Goal: Task Accomplishment & Management: Manage account settings

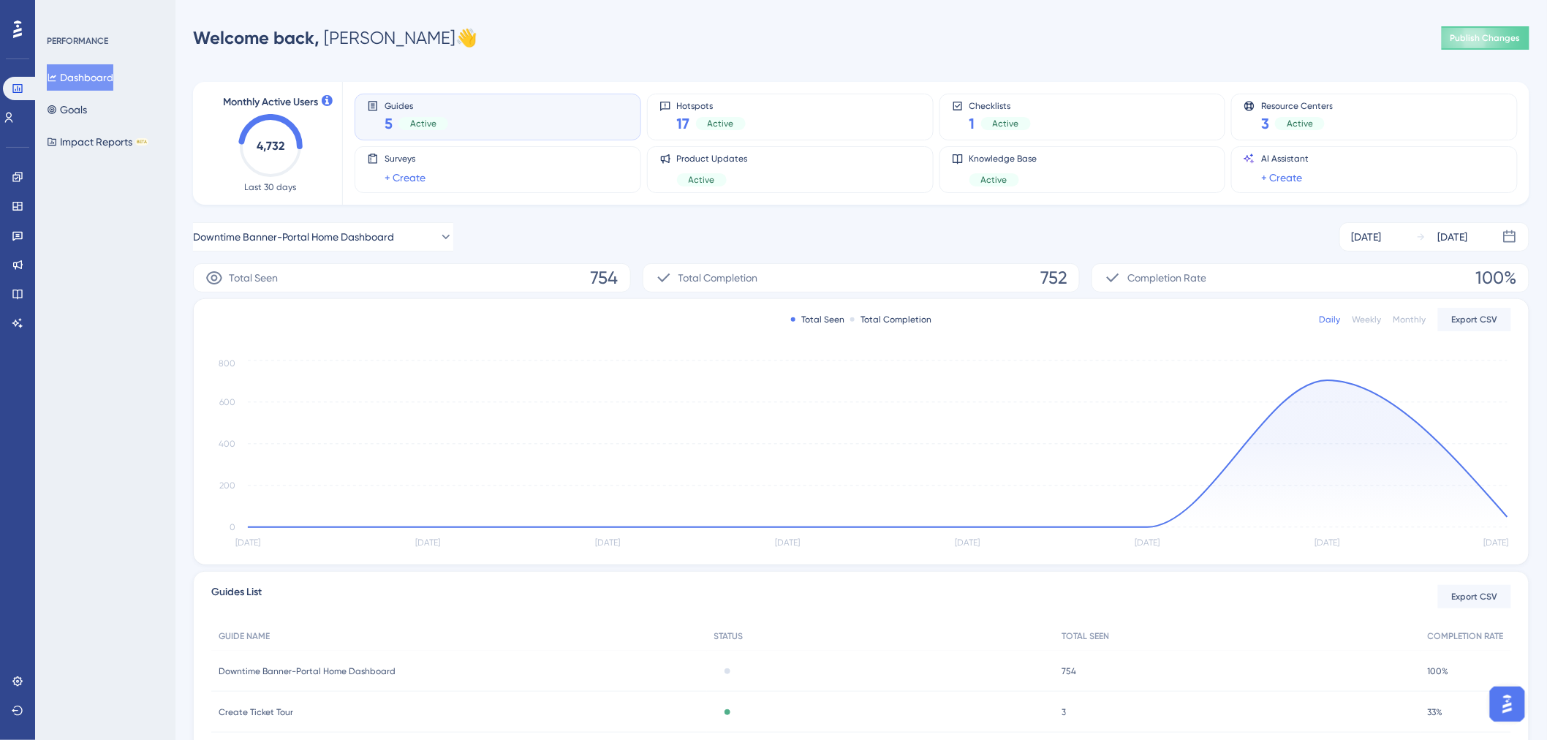
click at [75, 86] on button "Dashboard" at bounding box center [80, 77] width 67 height 26
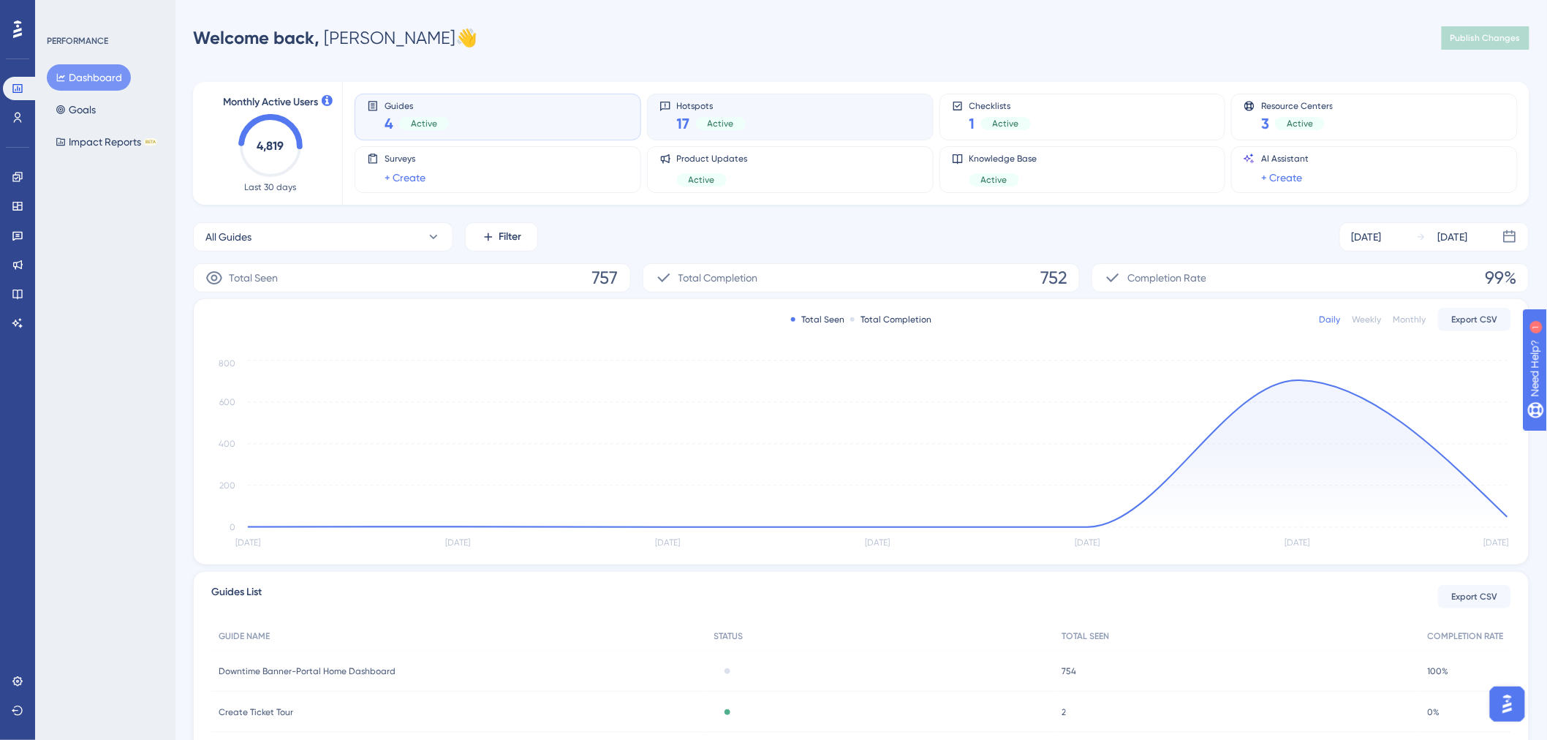
click at [768, 115] on div "Hotspots 17 Active" at bounding box center [791, 117] width 262 height 34
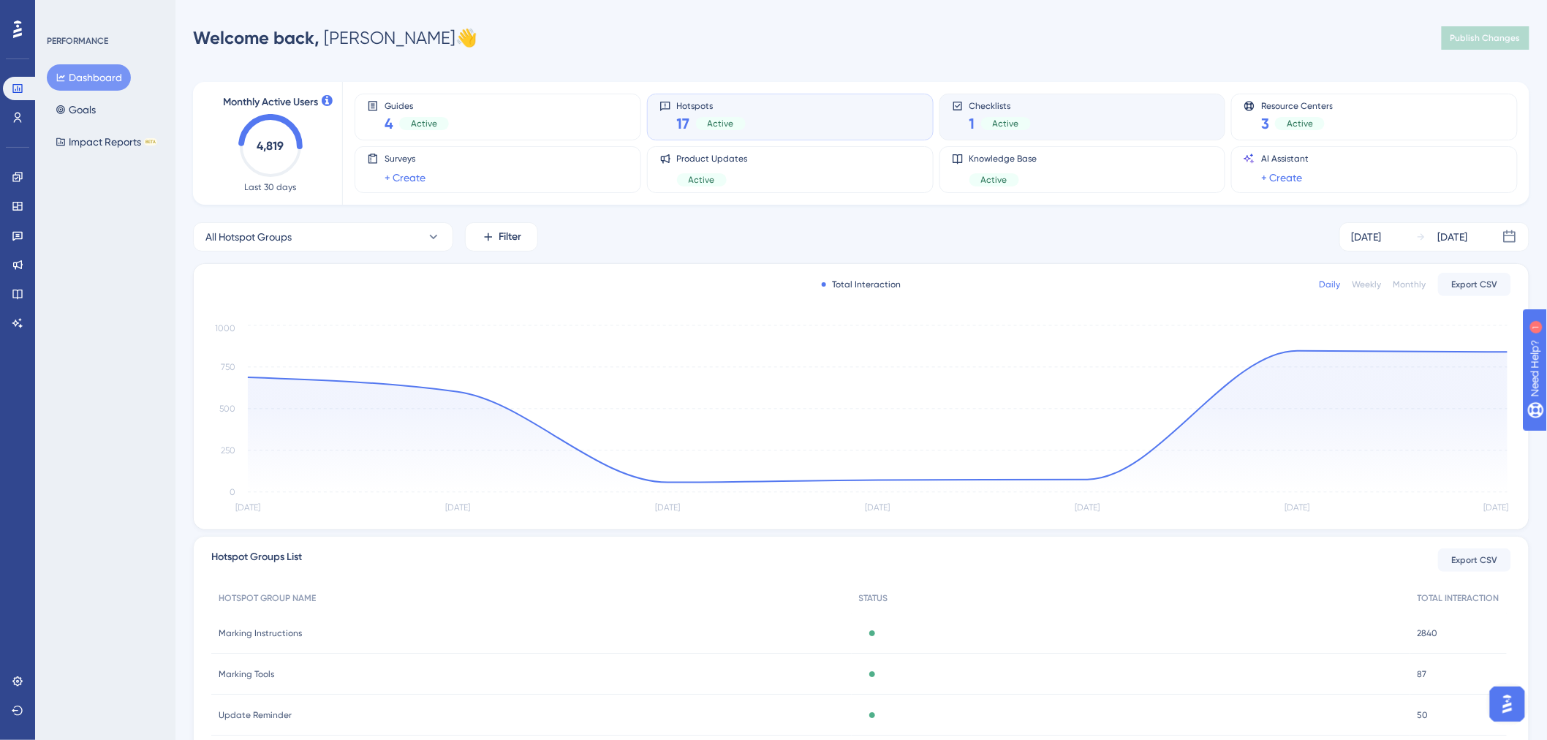
click at [1042, 121] on div "Checklists 1 Active" at bounding box center [1083, 117] width 262 height 34
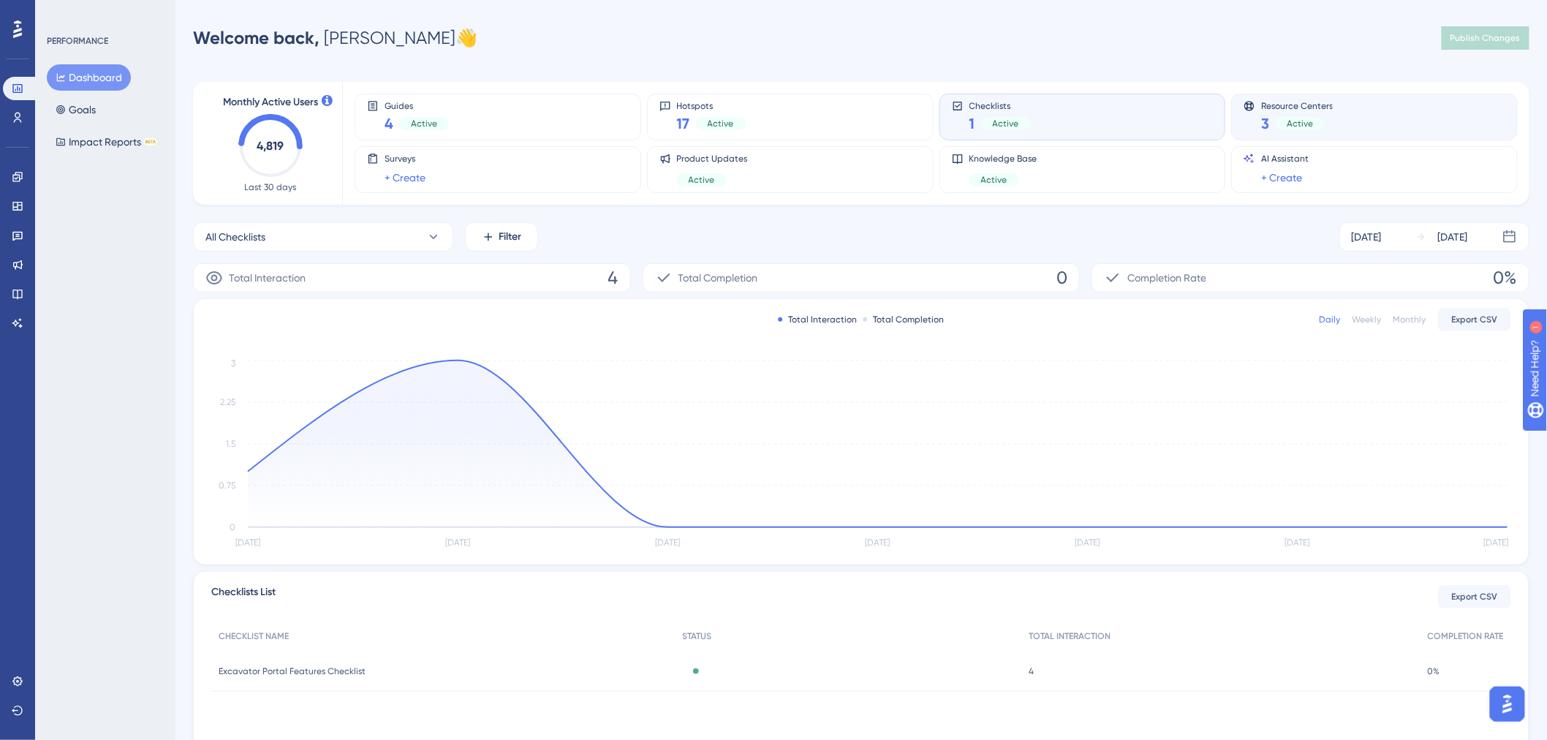
click at [1295, 102] on span "Resource Centers" at bounding box center [1297, 105] width 72 height 10
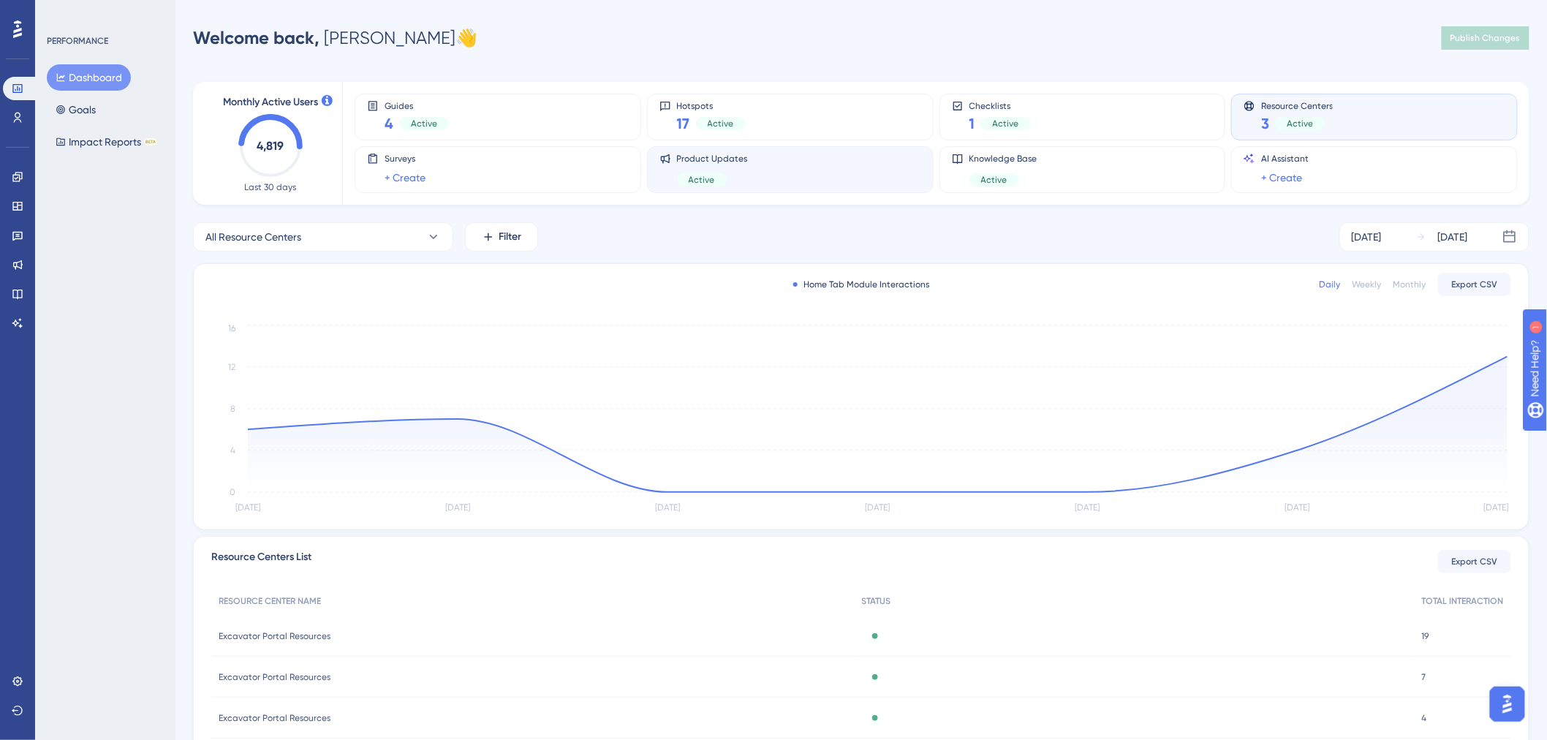
click at [866, 167] on div "Product Updates Active" at bounding box center [791, 170] width 262 height 34
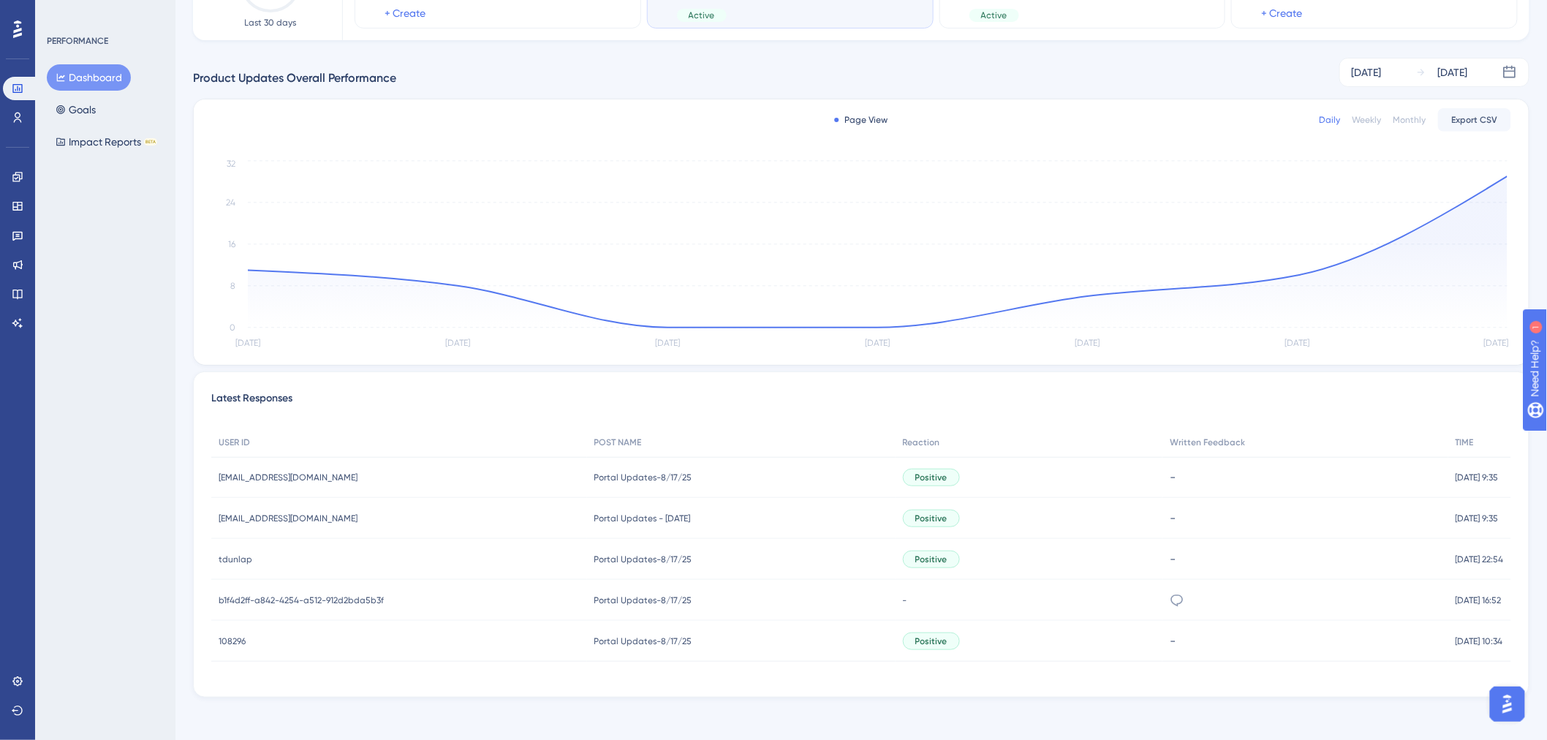
scroll to position [169, 0]
click at [1170, 594] on icon at bounding box center [1177, 596] width 15 height 15
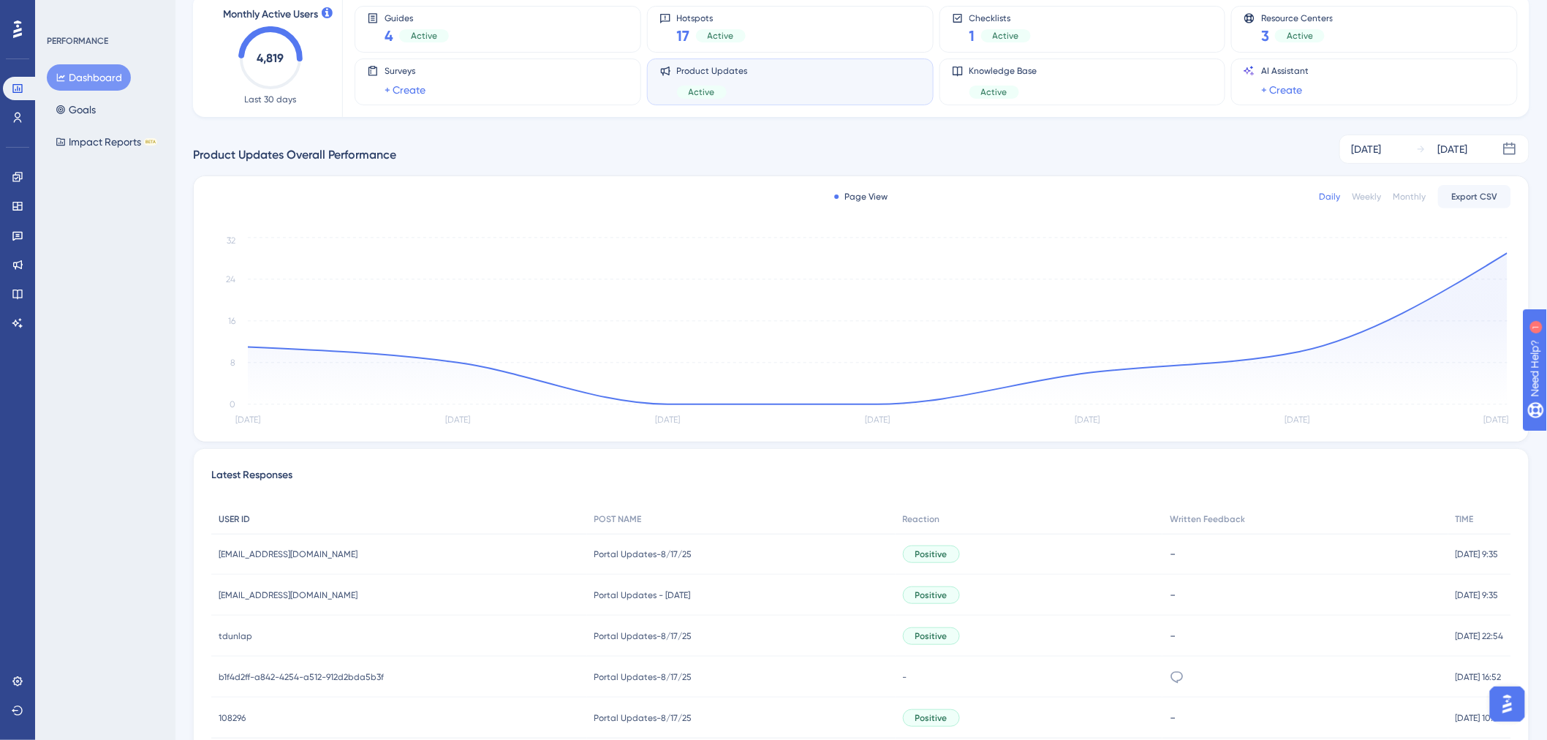
scroll to position [0, 0]
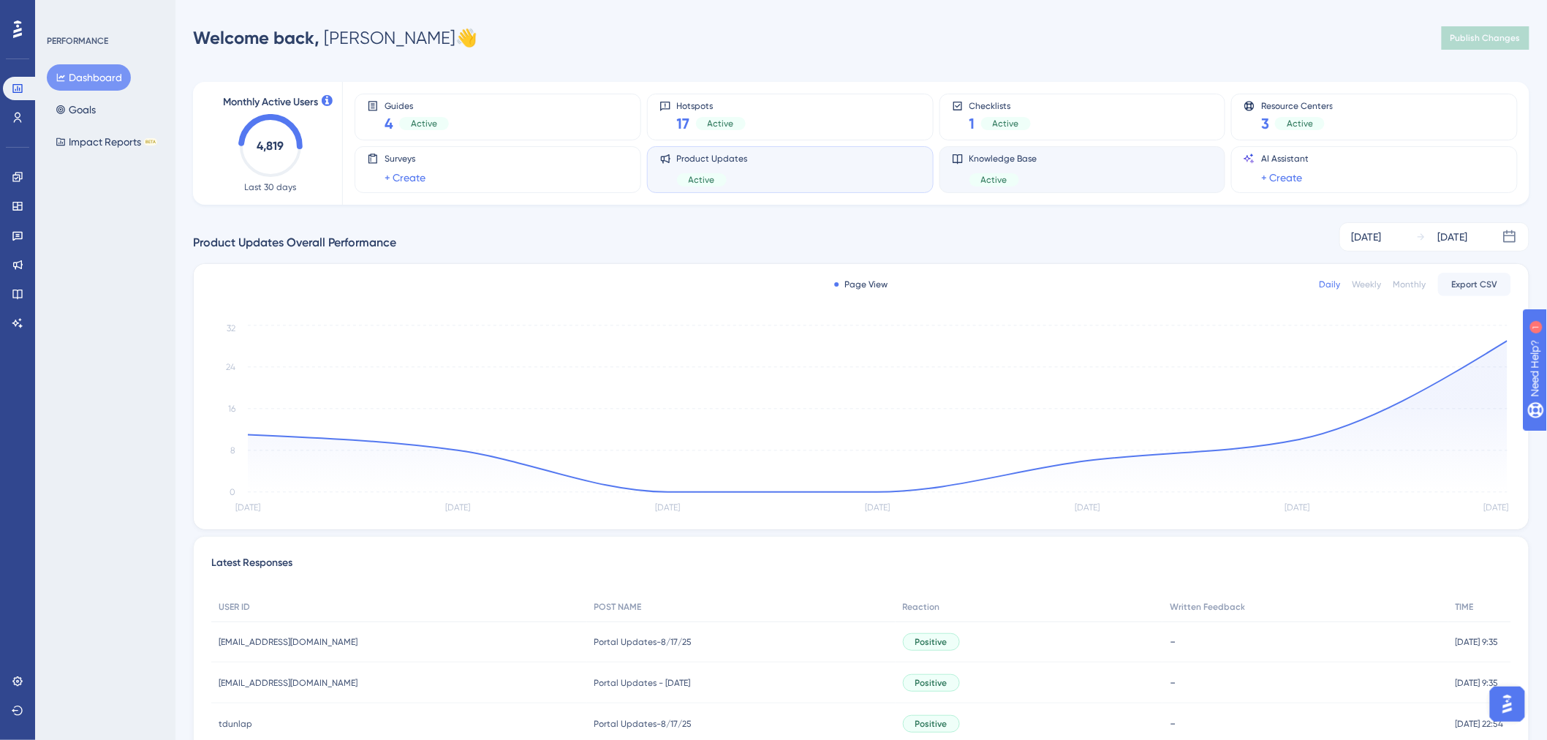
click at [1107, 173] on div "Knowledge Base Active" at bounding box center [1083, 170] width 262 height 34
